Goal: Information Seeking & Learning: Find specific page/section

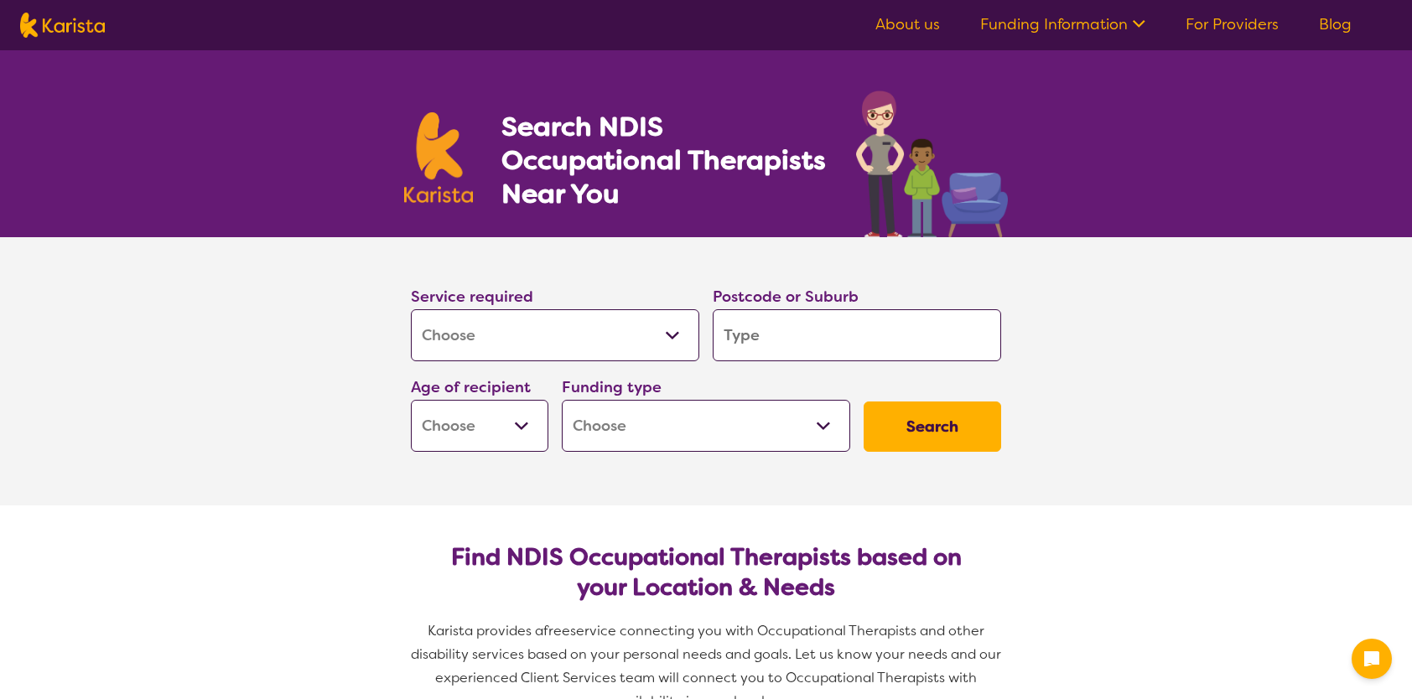
select select "[MEDICAL_DATA]"
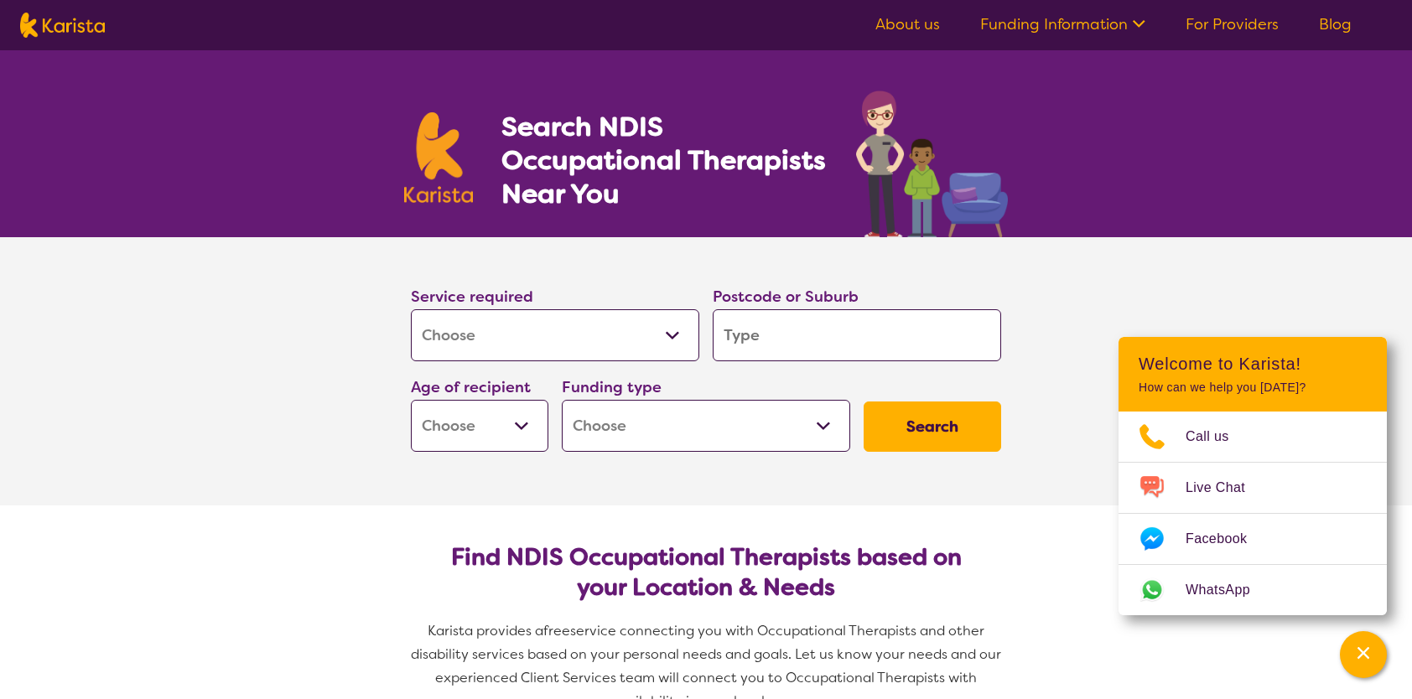
click at [778, 344] on input "search" at bounding box center [857, 335] width 288 height 52
type input "3"
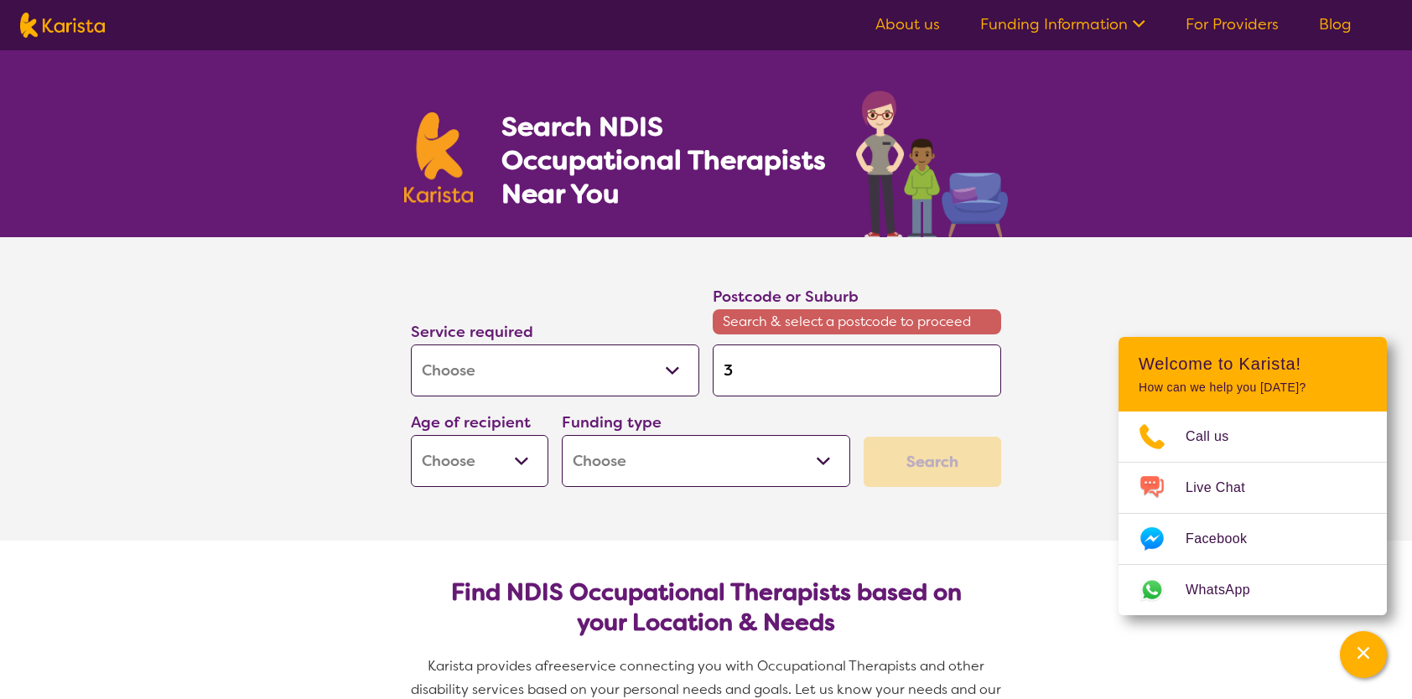
type input "30"
type input "300"
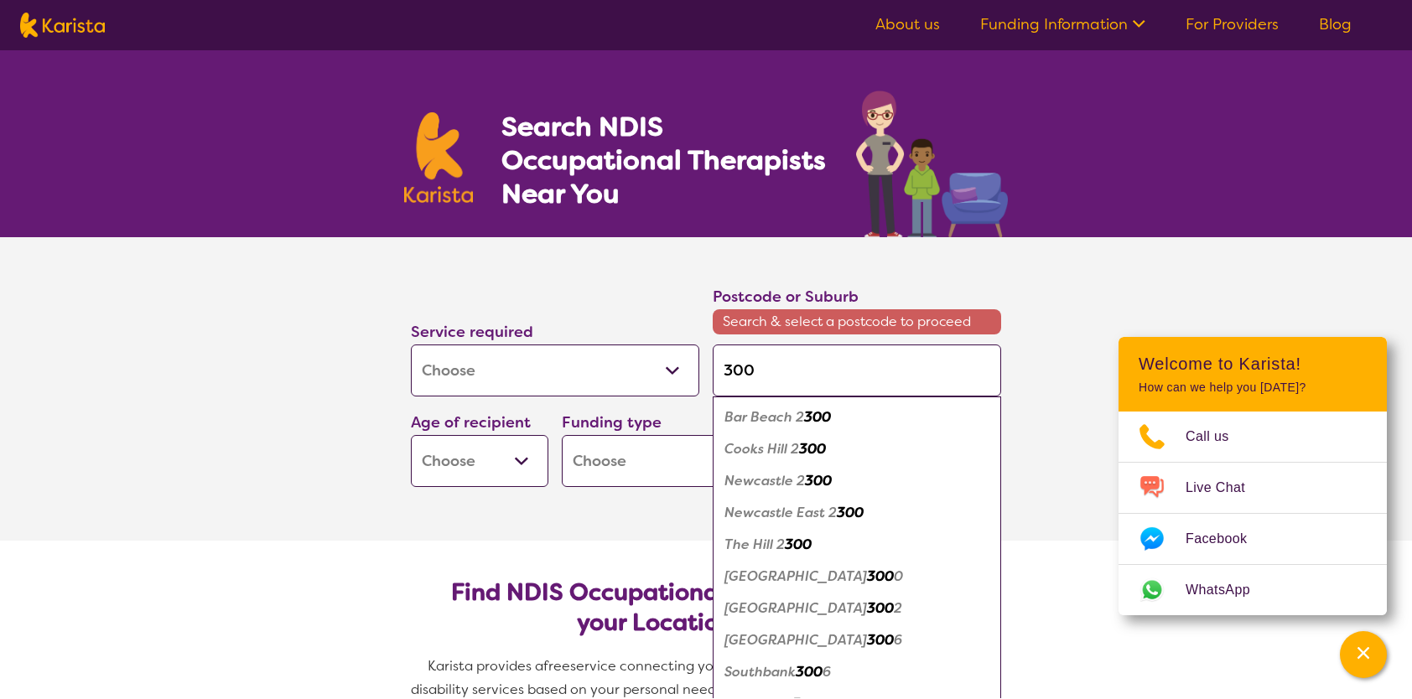
type input "3000"
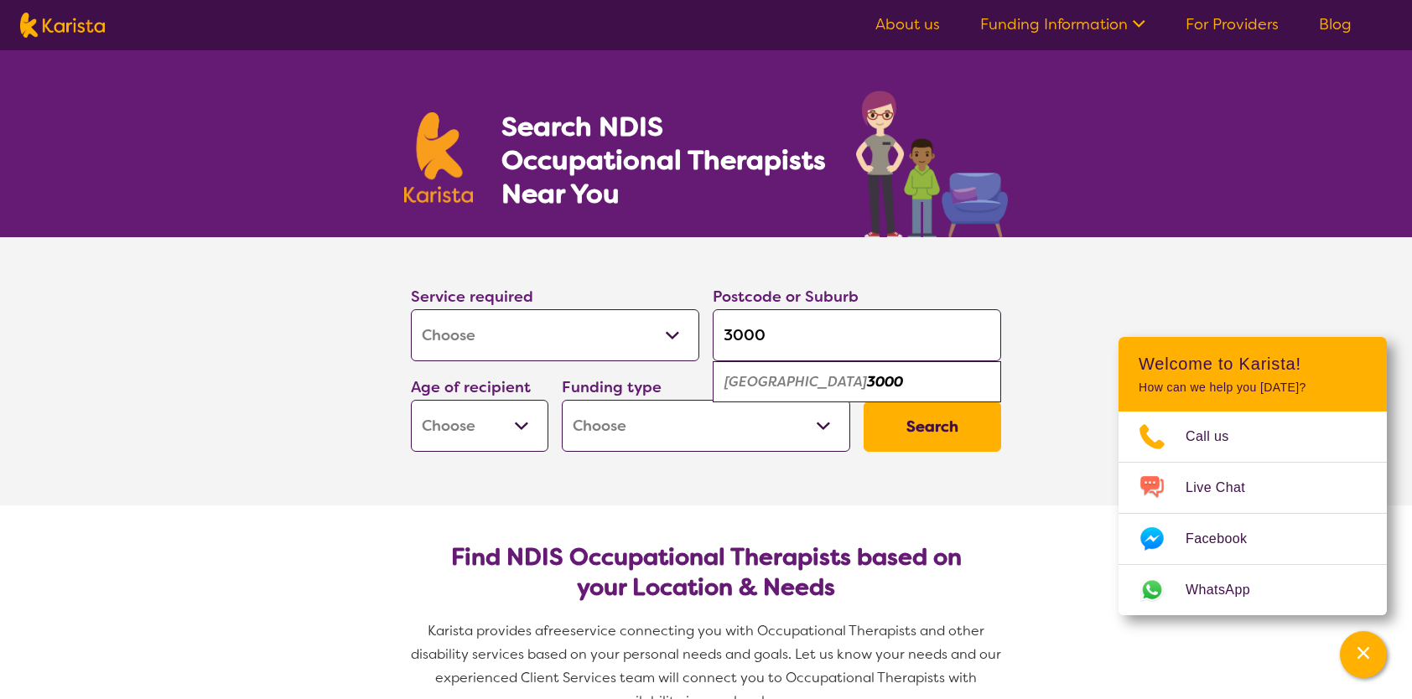
type input "3000"
click at [761, 379] on em "[GEOGRAPHIC_DATA]" at bounding box center [796, 382] width 143 height 18
click at [777, 420] on select "Home Care Package (HCP) National Disability Insurance Scheme (NDIS) I don't know" at bounding box center [706, 426] width 288 height 52
click at [490, 427] on select "Early Childhood - 0 to 9 Child - 10 to 11 Adolescent - 12 to 17 Adult - 18 to 6…" at bounding box center [480, 426] width 138 height 52
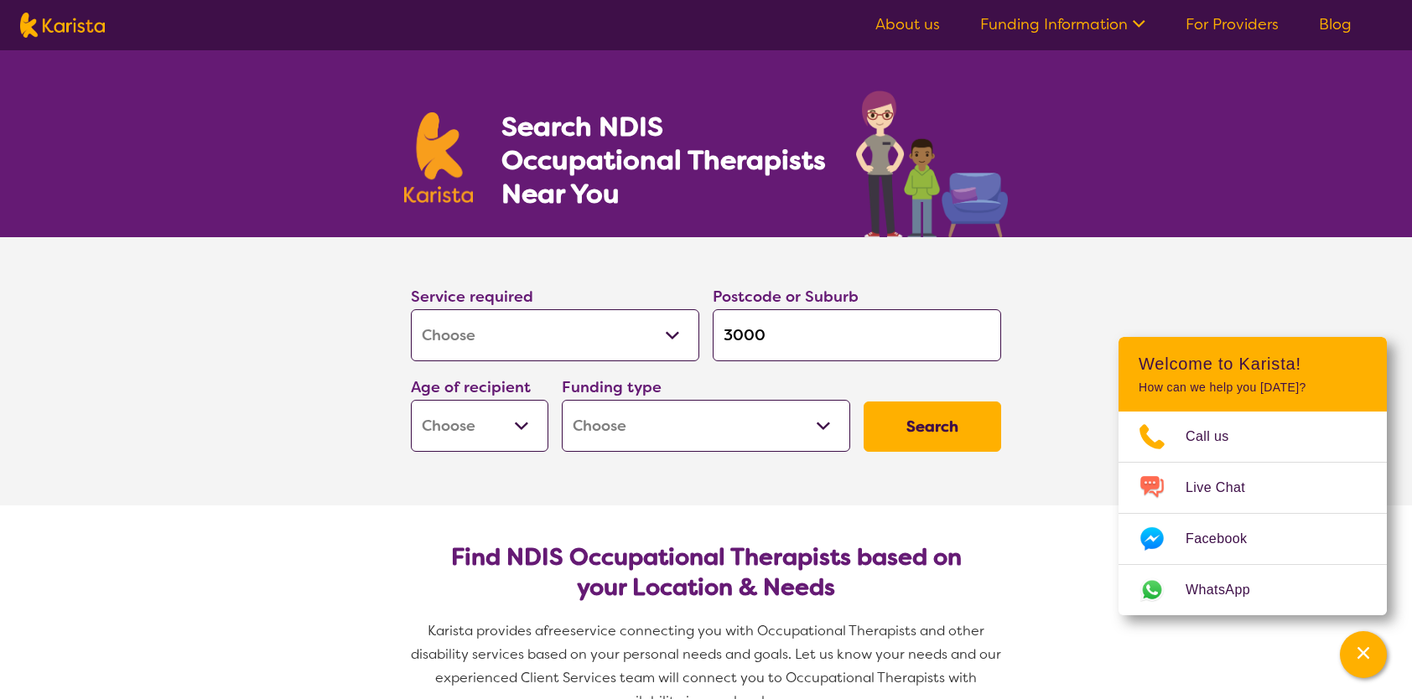
click at [490, 427] on select "Early Childhood - 0 to 9 Child - 10 to 11 Adolescent - 12 to 17 Adult - 18 to 6…" at bounding box center [480, 426] width 138 height 52
click at [911, 420] on button "Search" at bounding box center [933, 427] width 138 height 50
click at [520, 424] on select "Early Childhood - 0 to 9 Child - 10 to 11 Adolescent - 12 to 17 Adult - 18 to 6…" at bounding box center [480, 426] width 138 height 52
select select "AD"
click at [411, 400] on select "Early Childhood - 0 to 9 Child - 10 to 11 Adolescent - 12 to 17 Adult - 18 to 6…" at bounding box center [480, 426] width 138 height 52
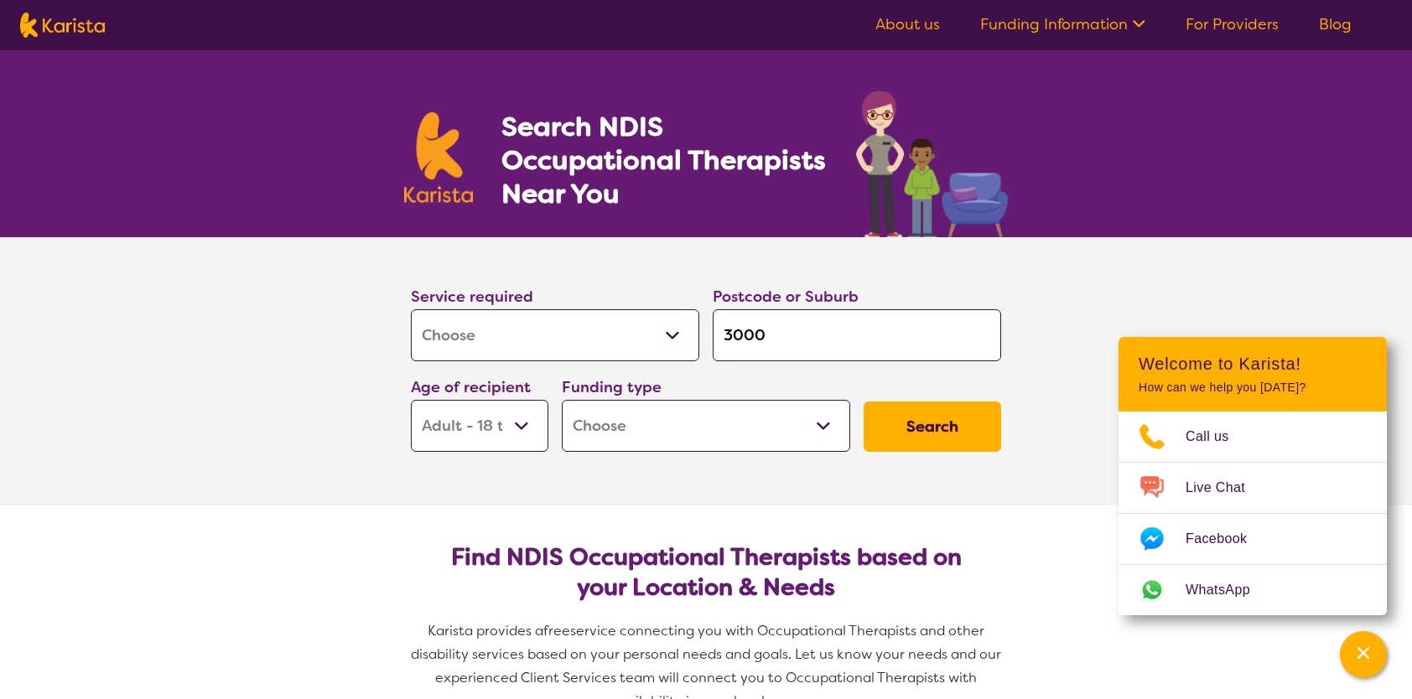
select select "AD"
click at [931, 445] on button "Search" at bounding box center [933, 427] width 138 height 50
click at [814, 431] on select "Home Care Package (HCP) National Disability Insurance Scheme (NDIS) I don't know" at bounding box center [706, 426] width 288 height 52
click at [743, 568] on h2 "Find NDIS Occupational Therapists based on your Location & Needs" at bounding box center [706, 573] width 564 height 60
click at [907, 437] on button "Search" at bounding box center [933, 427] width 138 height 50
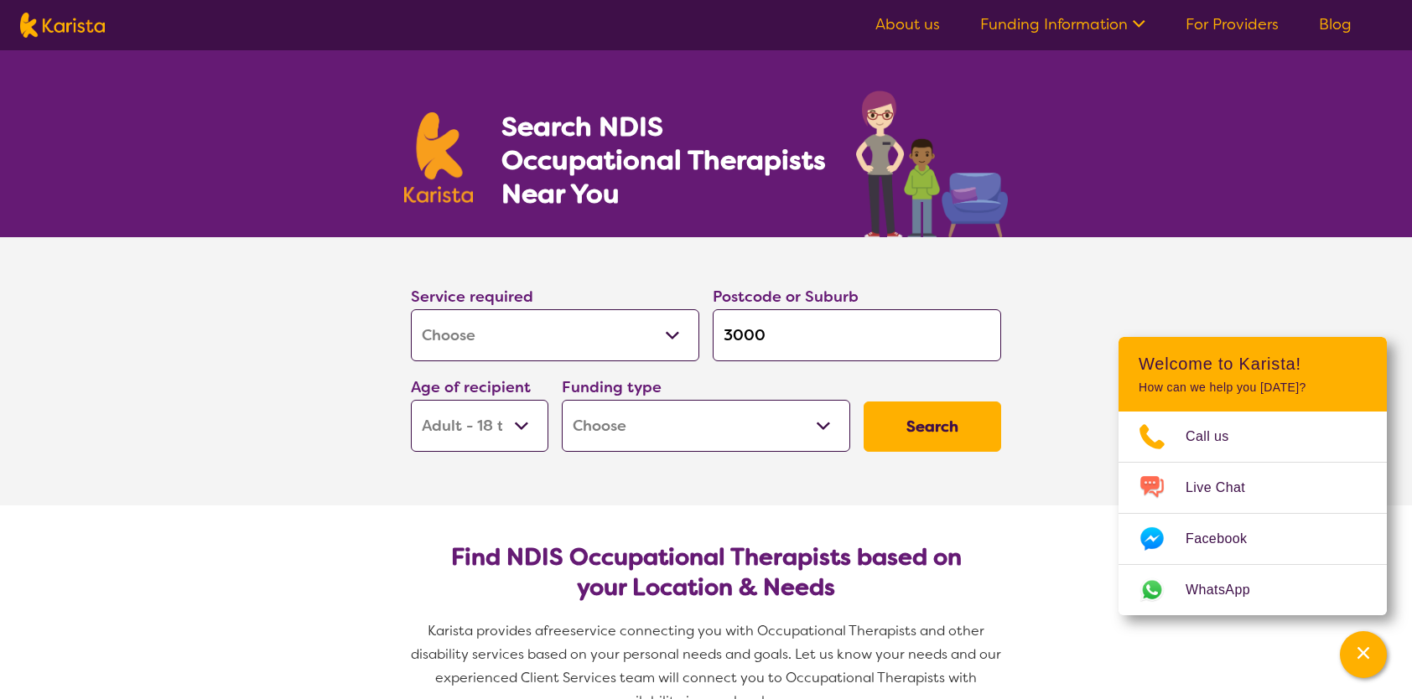
click at [835, 427] on select "Home Care Package (HCP) National Disability Insurance Scheme (NDIS) I don't know" at bounding box center [706, 426] width 288 height 52
select select "i-don-t-know"
click at [562, 400] on select "Home Care Package (HCP) National Disability Insurance Scheme (NDIS) I don't know" at bounding box center [706, 426] width 288 height 52
select select "i-don-t-know"
click at [919, 432] on button "Search" at bounding box center [933, 427] width 138 height 50
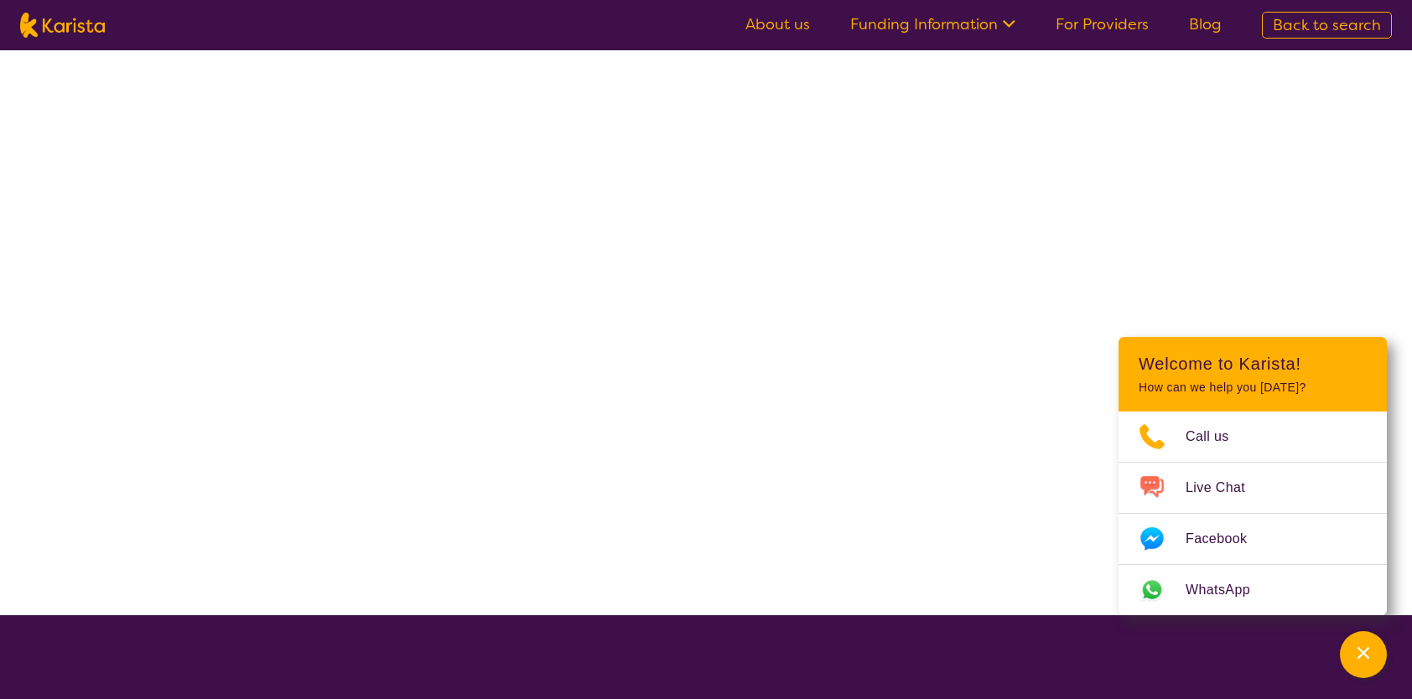
select select "[MEDICAL_DATA]"
select select "AD"
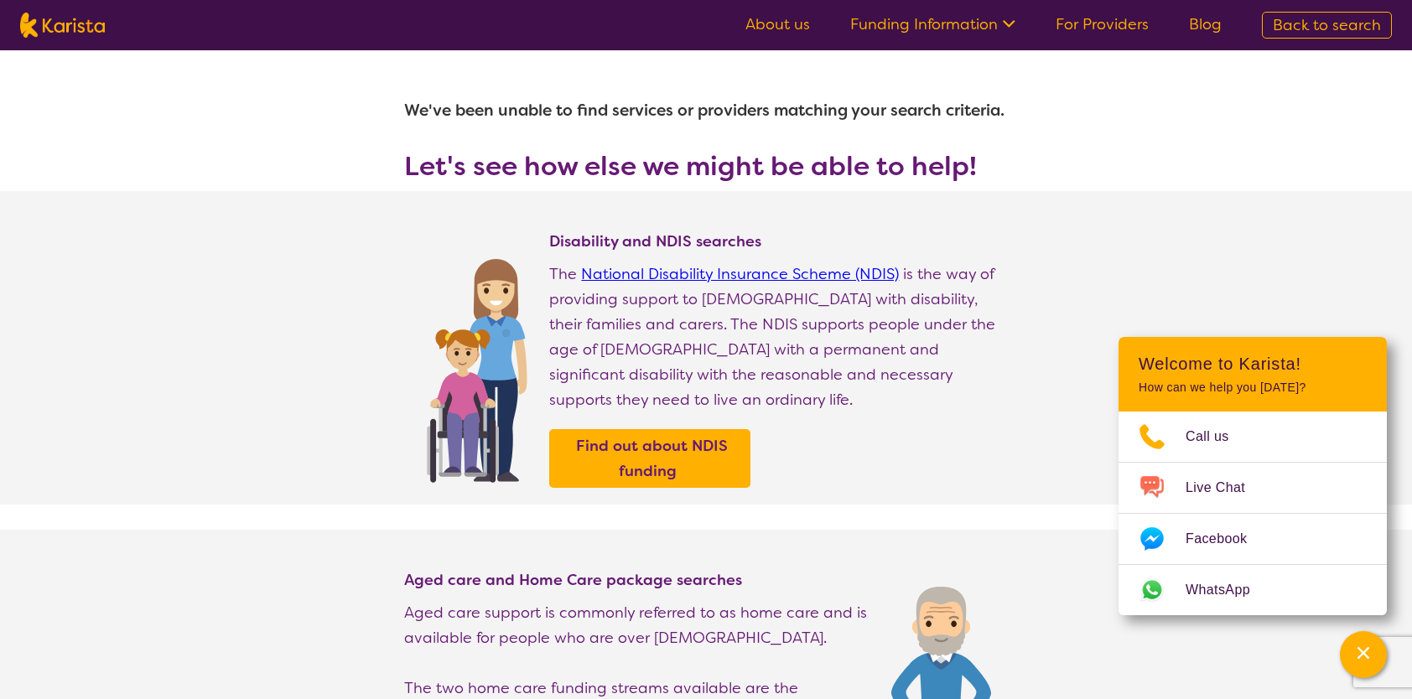
click at [925, 437] on div "Find out about NDIS funding" at bounding box center [778, 458] width 459 height 59
